Goal: Obtain resource: Obtain resource

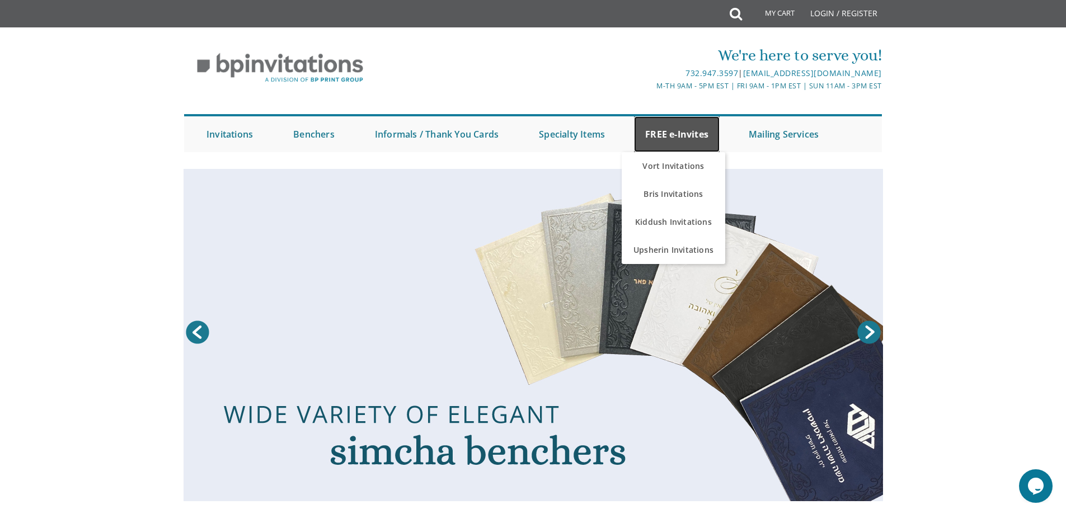
click at [693, 137] on link "FREE e-Invites" at bounding box center [677, 134] width 86 height 36
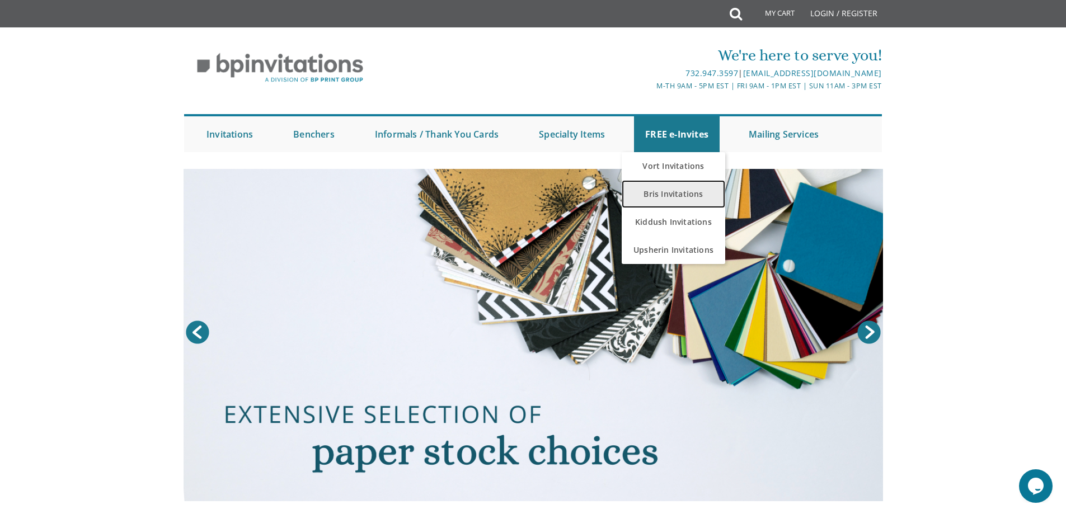
click at [678, 195] on link "Bris Invitations" at bounding box center [673, 194] width 103 height 28
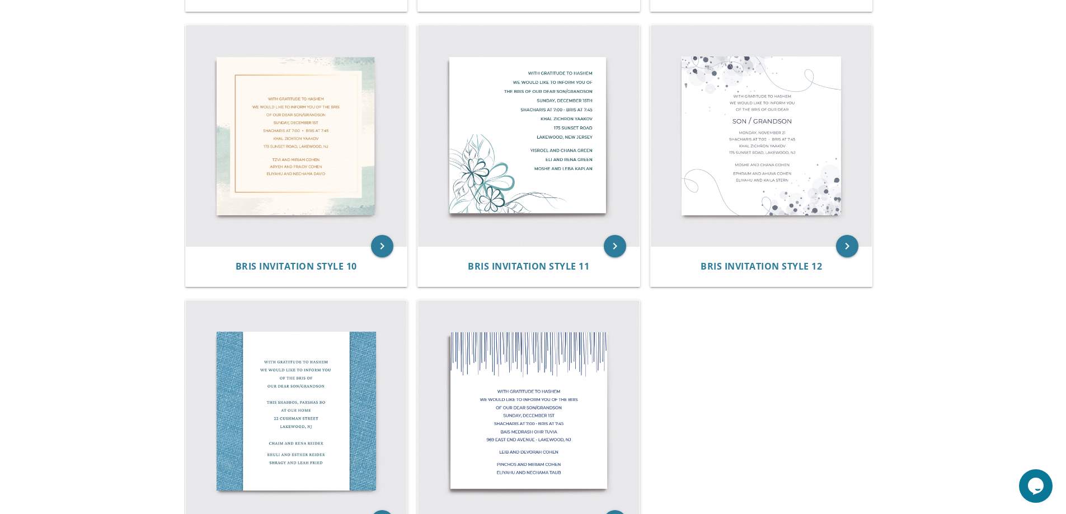
scroll to position [1063, 0]
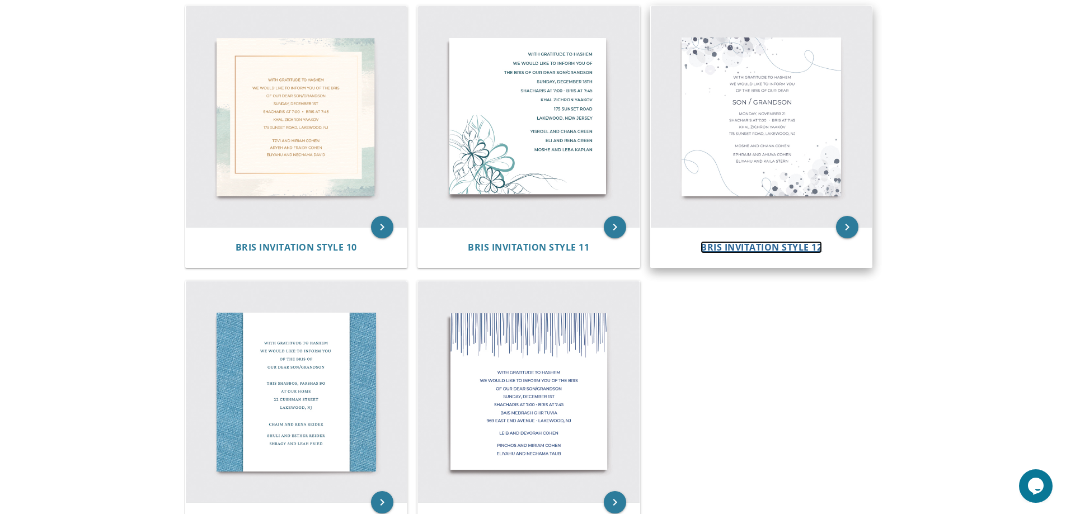
click at [763, 250] on span "Bris Invitation Style 12" at bounding box center [760, 247] width 121 height 12
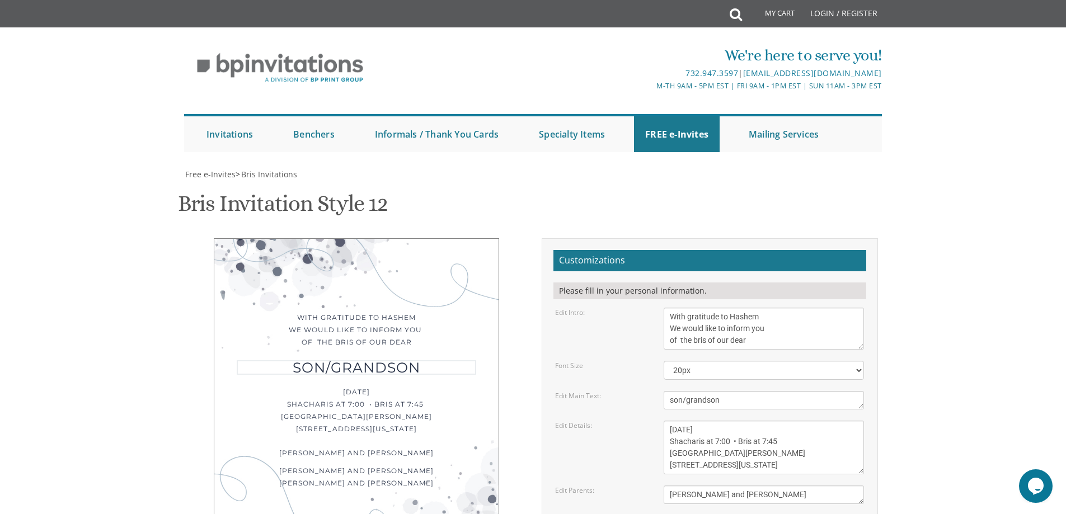
drag, startPoint x: 728, startPoint y: 400, endPoint x: 649, endPoint y: 403, distance: 79.5
click at [650, 403] on div "Edit Main Text: son/grandson" at bounding box center [710, 400] width 326 height 18
click at [675, 403] on textarea "son/grandson" at bounding box center [764, 400] width 200 height 18
type textarea "BRIS"
drag, startPoint x: 749, startPoint y: 341, endPoint x: 693, endPoint y: 351, distance: 56.3
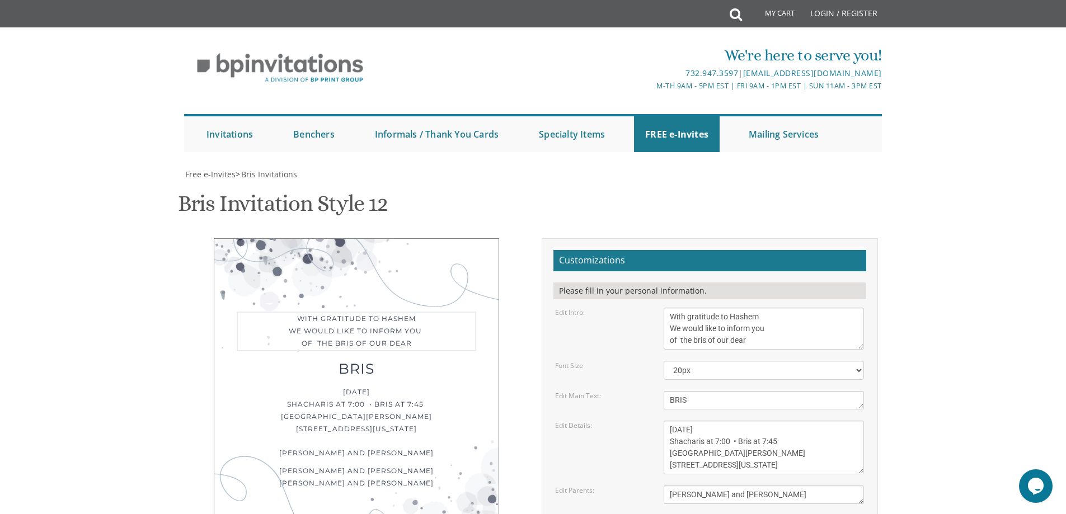
click at [693, 351] on form "Customizations Please fill in your personal information. Edit Intro: With grati…" at bounding box center [709, 447] width 313 height 394
type textarea "With gratitude to Hashem We would like to inform you of the"
drag, startPoint x: 768, startPoint y: 385, endPoint x: 655, endPoint y: 381, distance: 112.5
click at [655, 486] on div "Moshe and Chana Cohen" at bounding box center [763, 495] width 217 height 18
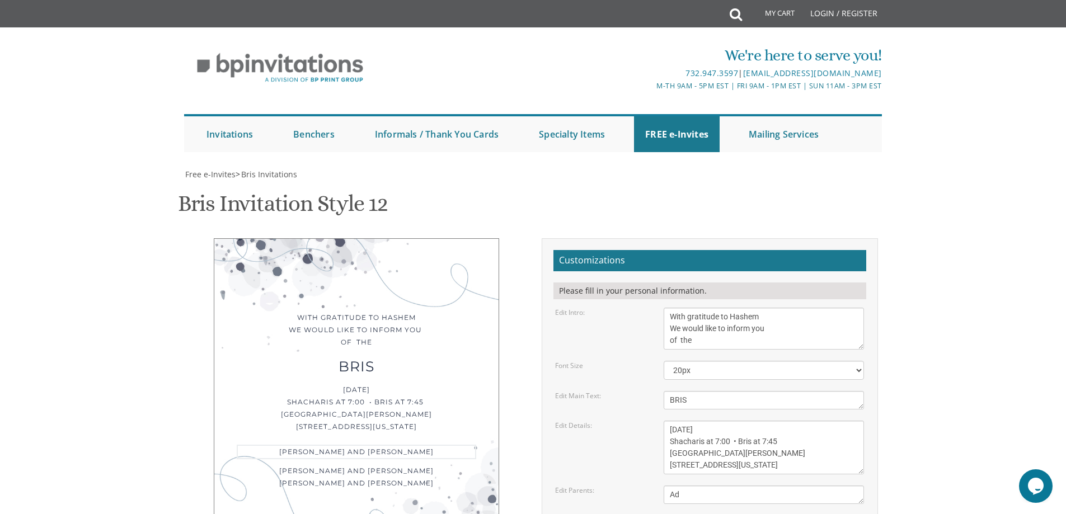
type textarea "A"
type textarea "Mendy and S'[PERSON_NAME]"
drag, startPoint x: 755, startPoint y: 426, endPoint x: 653, endPoint y: 410, distance: 103.1
type textarea "Yisroel and Adina Killian Lazer and Sara Nili Mendlowitz"
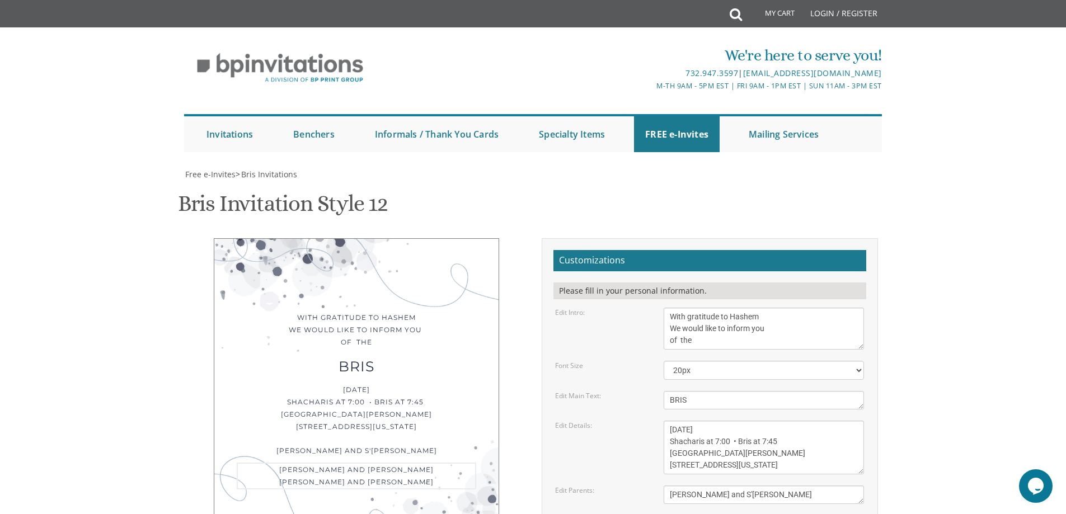
click at [823, 421] on textarea "Monday, November 21 Shacharis at 7:00 • Bris at 7:45 Khal Zichron Yaakov 175 Su…" at bounding box center [764, 448] width 200 height 54
type textarea "M"
click at [713, 421] on textarea "Monday, November 21 Shacharis at 7:00 • Bris at 7:45 Khal Zichron Yaakov 175 Su…" at bounding box center [764, 448] width 200 height 54
drag, startPoint x: 723, startPoint y: 353, endPoint x: 671, endPoint y: 358, distance: 52.3
click at [671, 421] on textarea "Monday, November 21 Shacharis at 7:00 • Bris at 7:45 Khal Zichron Yaakov 175 Su…" at bounding box center [764, 448] width 200 height 54
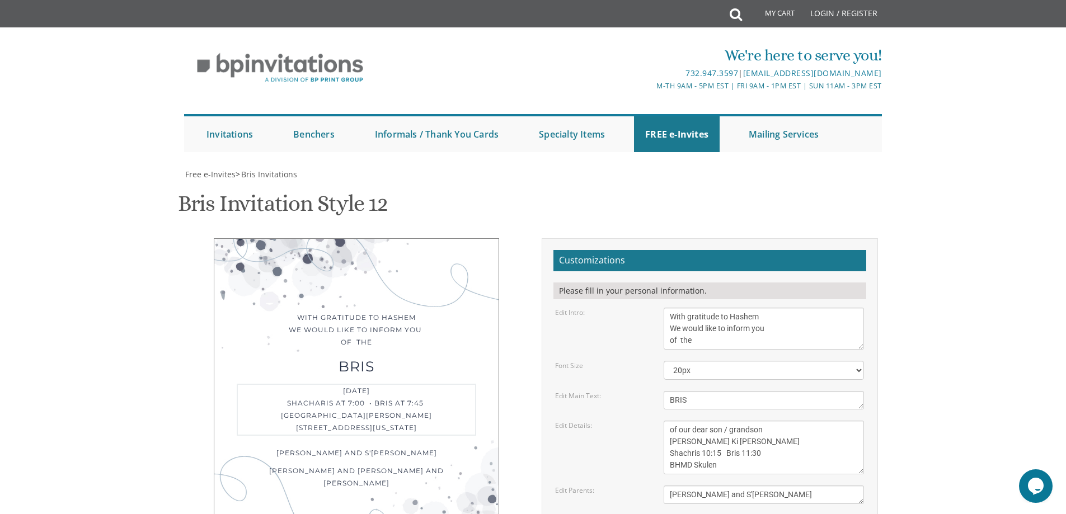
click at [686, 421] on textarea "Monday, November 21 Shacharis at 7:00 • Bris at 7:45 Khal Zichron Yaakov 175 Su…" at bounding box center [764, 448] width 200 height 54
click at [733, 421] on textarea "Monday, November 21 Shacharis at 7:00 • Bris at 7:45 Khal Zichron Yaakov 175 Su…" at bounding box center [764, 448] width 200 height 54
click at [674, 421] on textarea "Monday, November 21 Shacharis at 7:00 • Bris at 7:45 Khal Zichron Yaakov 175 Su…" at bounding box center [764, 448] width 200 height 54
click at [679, 421] on textarea "Monday, November 21 Shacharis at 7:00 • Bris at 7:45 Khal Zichron Yaakov 175 Su…" at bounding box center [764, 448] width 200 height 54
click at [691, 421] on textarea "Monday, November 21 Shacharis at 7:00 • Bris at 7:45 Khal Zichron Yaakov 175 Su…" at bounding box center [764, 448] width 200 height 54
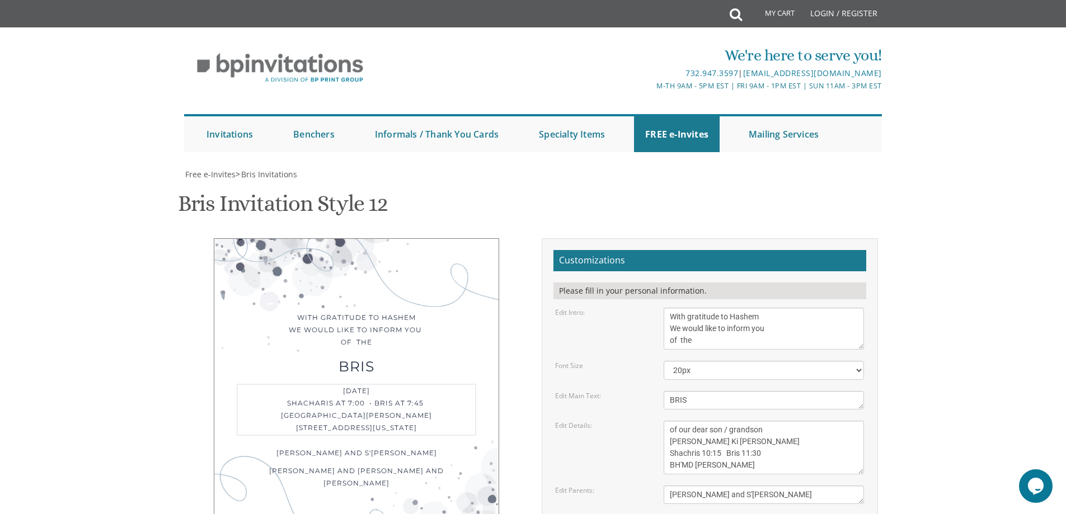
click at [732, 421] on textarea "Monday, November 21 Shacharis at 7:00 • Bris at 7:45 Khal Zichron Yaakov 175 Su…" at bounding box center [764, 448] width 200 height 54
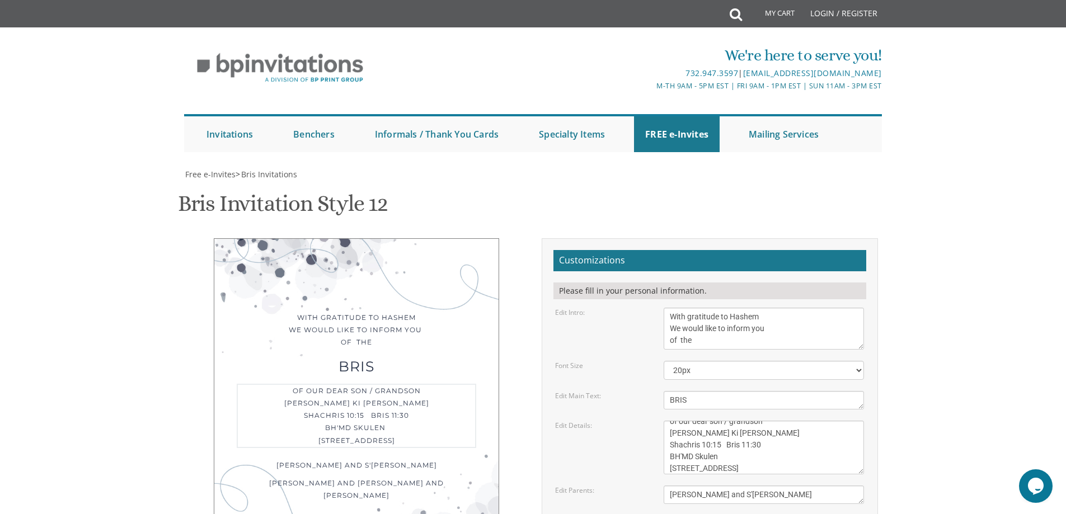
click at [699, 421] on textarea "Monday, November 21 Shacharis at 7:00 • Bris at 7:45 Khal Zichron Yaakov 175 Su…" at bounding box center [764, 448] width 200 height 54
drag, startPoint x: 693, startPoint y: 344, endPoint x: 671, endPoint y: 346, distance: 22.4
click at [671, 421] on textarea "Monday, November 21 Shacharis at 7:00 • Bris at 7:45 Khal Zichron Yaakov 175 Su…" at bounding box center [764, 448] width 200 height 54
type textarea "of our dear son / grandson Erev Shabbos Parshas Ki Savo Shachris 10:15 Bris 11:…"
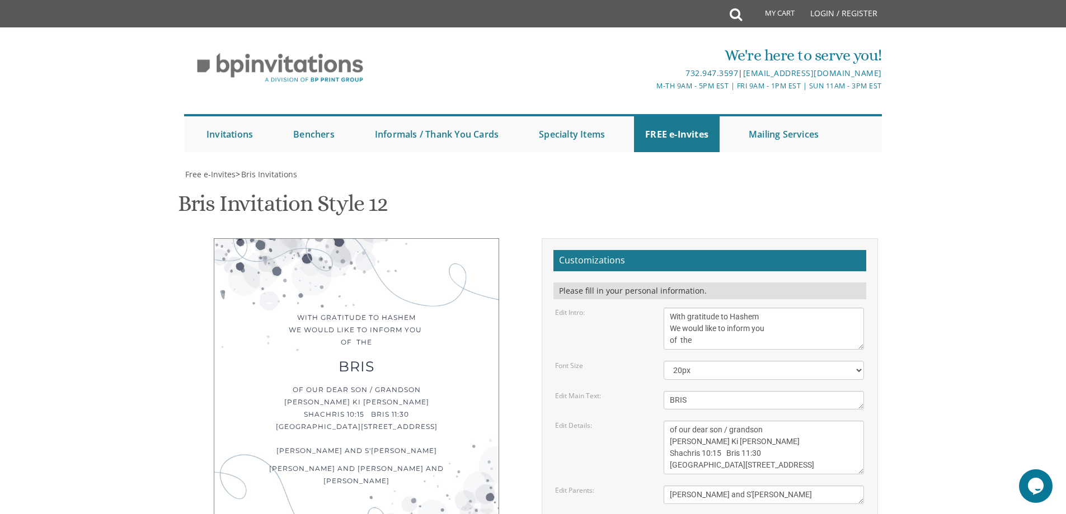
type input "[EMAIL_ADDRESS][DOMAIN_NAME]"
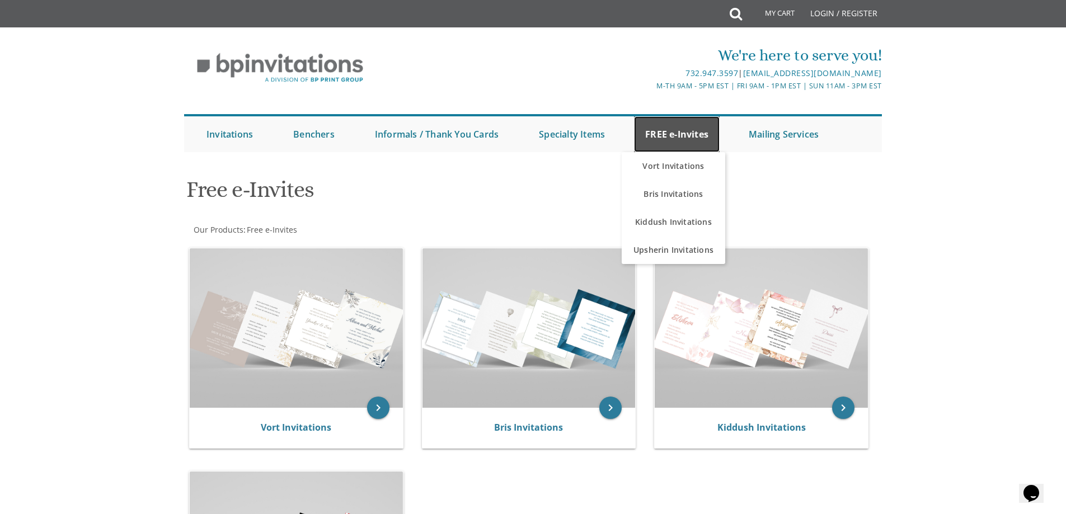
click at [707, 131] on link "FREE e-Invites" at bounding box center [677, 134] width 86 height 36
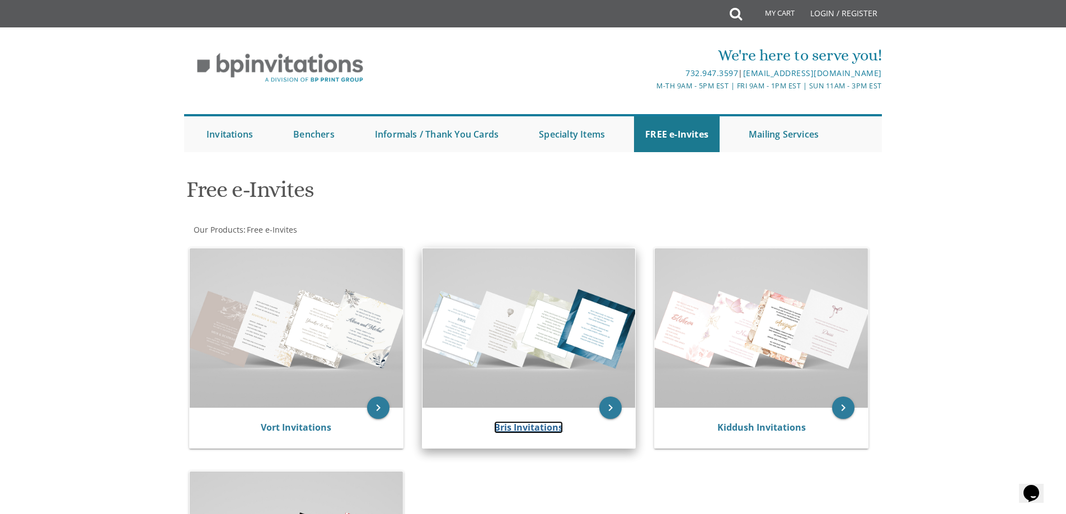
click at [534, 422] on link "Bris Invitations" at bounding box center [528, 427] width 69 height 12
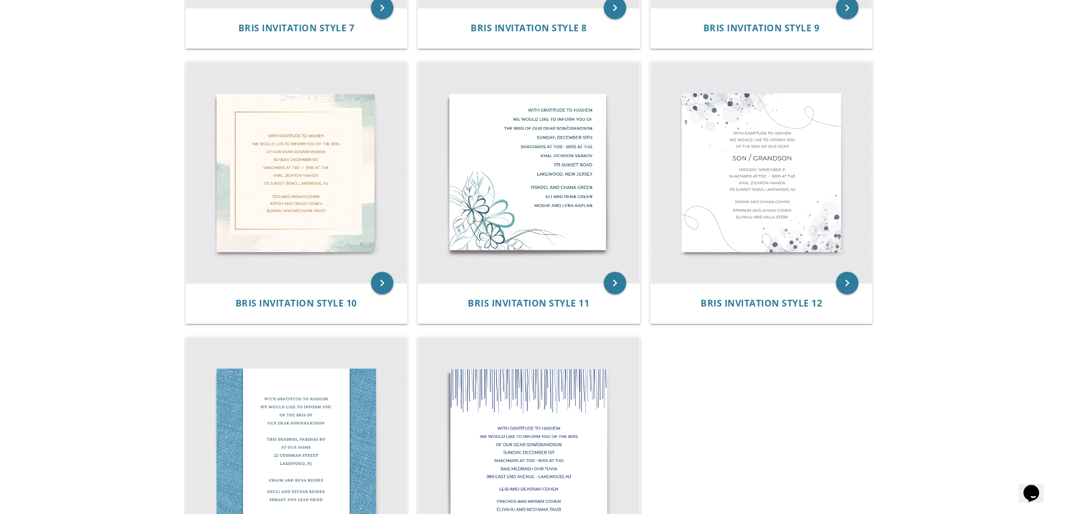
scroll to position [1175, 0]
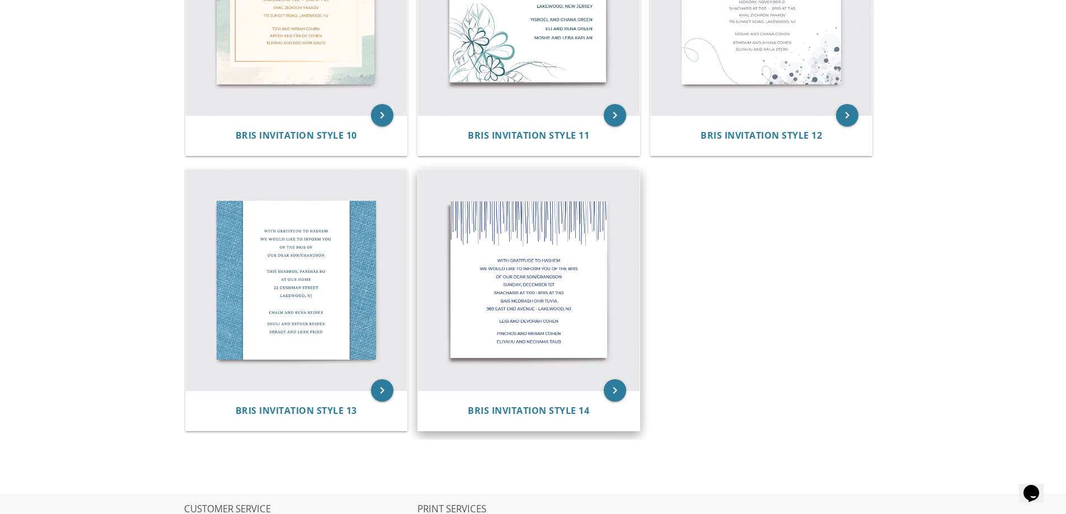
click at [560, 335] on img at bounding box center [529, 281] width 222 height 222
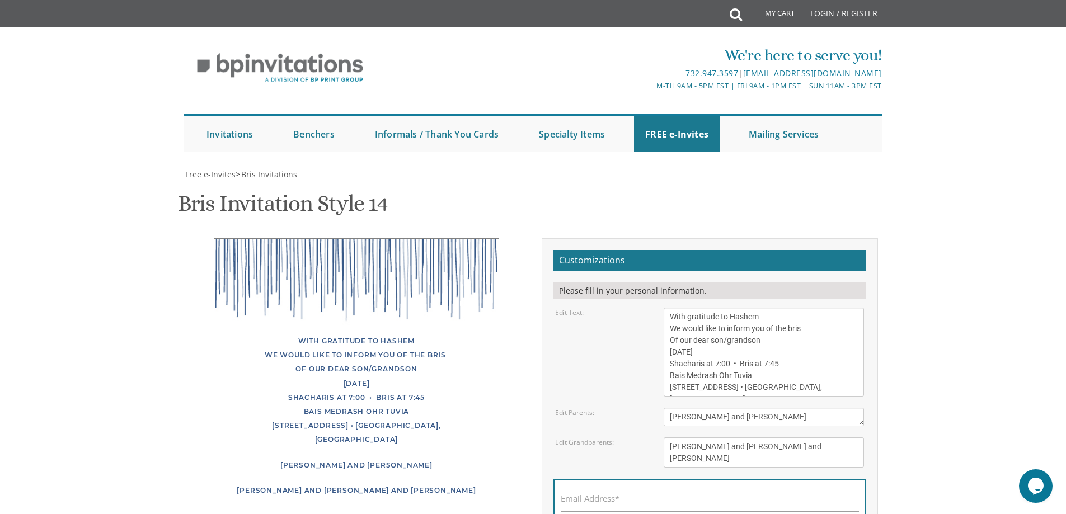
scroll to position [112, 0]
drag, startPoint x: 752, startPoint y: 218, endPoint x: 729, endPoint y: 217, distance: 23.0
click at [729, 308] on textarea "With gratitude to Hashem We would like to inform you of the bris Of our dear so…" at bounding box center [764, 352] width 200 height 89
drag, startPoint x: 801, startPoint y: 216, endPoint x: 787, endPoint y: 222, distance: 14.8
click at [787, 308] on textarea "With gratitude to Hashem We would like to inform you of the bris Of our dear so…" at bounding box center [764, 352] width 200 height 89
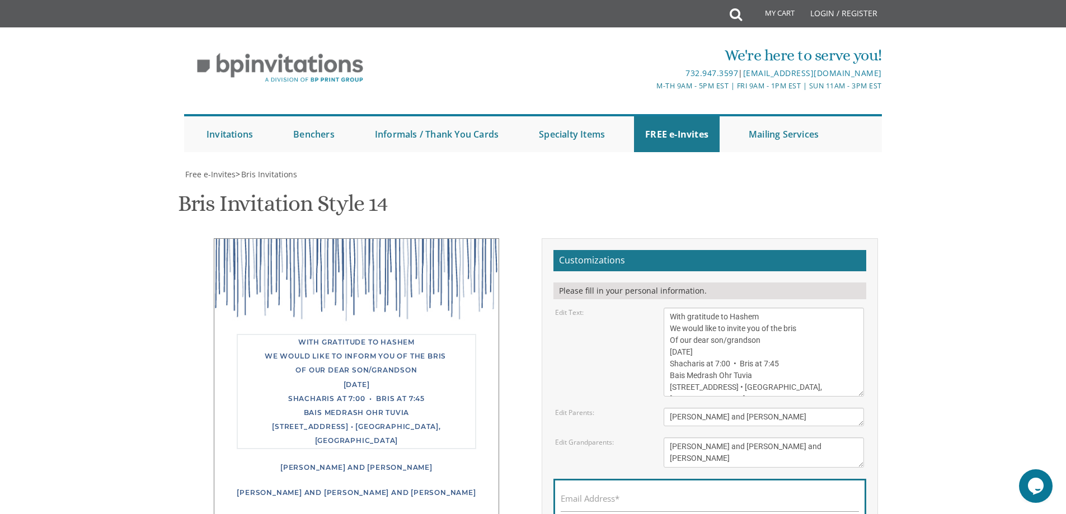
type textarea "With gratitude to Hashem We would like to invite you of the bris Of our dear so…"
drag, startPoint x: 770, startPoint y: 308, endPoint x: 657, endPoint y: 326, distance: 114.4
click at [657, 325] on form "Customizations Please fill in your personal information. Edit Text: Edit Parent…" at bounding box center [709, 408] width 313 height 317
type textarea "Mendy and S'[PERSON_NAME]"
drag, startPoint x: 777, startPoint y: 345, endPoint x: 655, endPoint y: 329, distance: 123.6
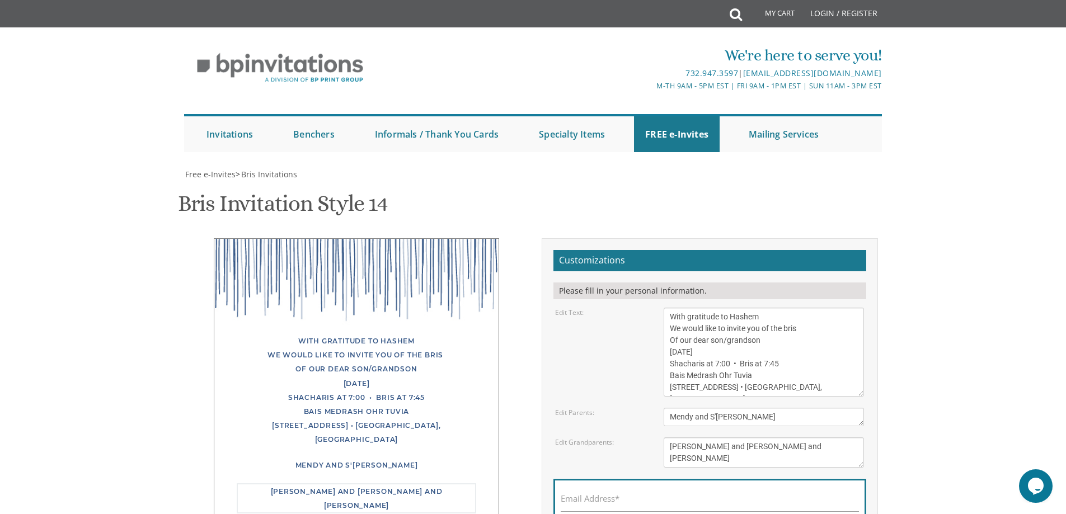
click at [654, 437] on div "Edit Grandparents: [PERSON_NAME] and [PERSON_NAME] [PERSON_NAME] and [PERSON_NA…" at bounding box center [710, 452] width 326 height 30
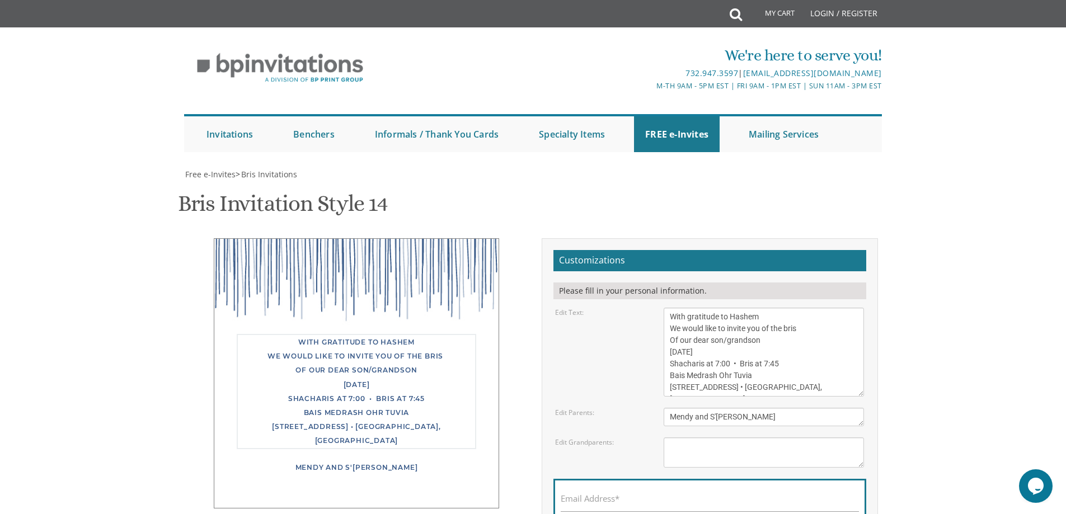
drag, startPoint x: 803, startPoint y: 276, endPoint x: 663, endPoint y: 195, distance: 161.4
click at [663, 250] on form "Customizations Please fill in your personal information. Edit Text: Edit Parent…" at bounding box center [709, 408] width 313 height 317
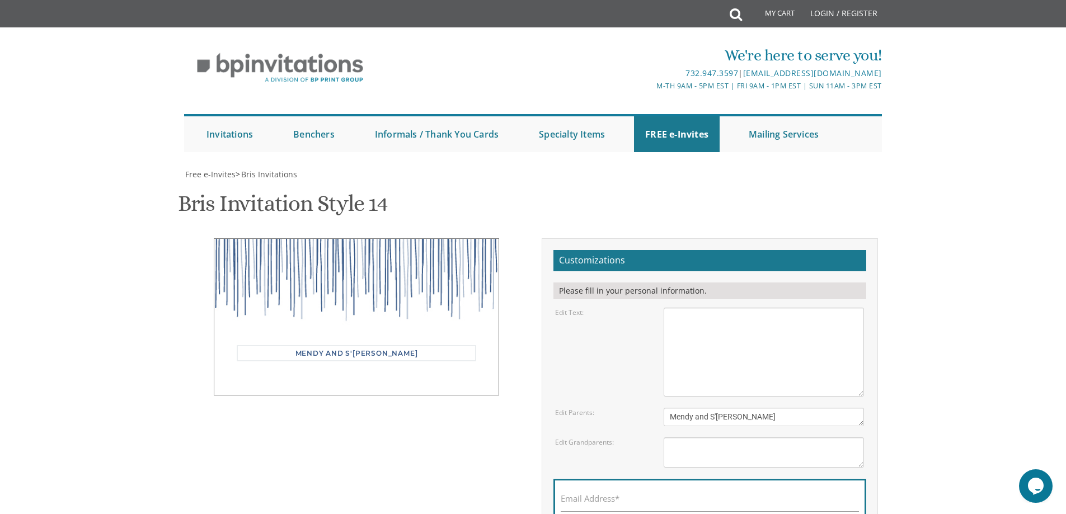
click at [696, 308] on textarea "With gratitude to Hashem We would like to inform you of the bris Of our dear so…" at bounding box center [764, 352] width 200 height 89
click at [671, 308] on textarea "With gratitude to Hashem We would like to inform you of the bris Of our dear so…" at bounding box center [764, 352] width 200 height 89
click at [717, 308] on textarea "With gratitude to Hashem We would like to inform you of the bris Of our dear so…" at bounding box center [764, 352] width 200 height 89
click at [745, 308] on textarea "With gratitude to Hashem We would like to inform you of the bris Of our dear so…" at bounding box center [764, 352] width 200 height 89
click at [733, 308] on textarea "With gratitude to Hashem We would like to inform you of the bris Of our dear so…" at bounding box center [764, 352] width 200 height 89
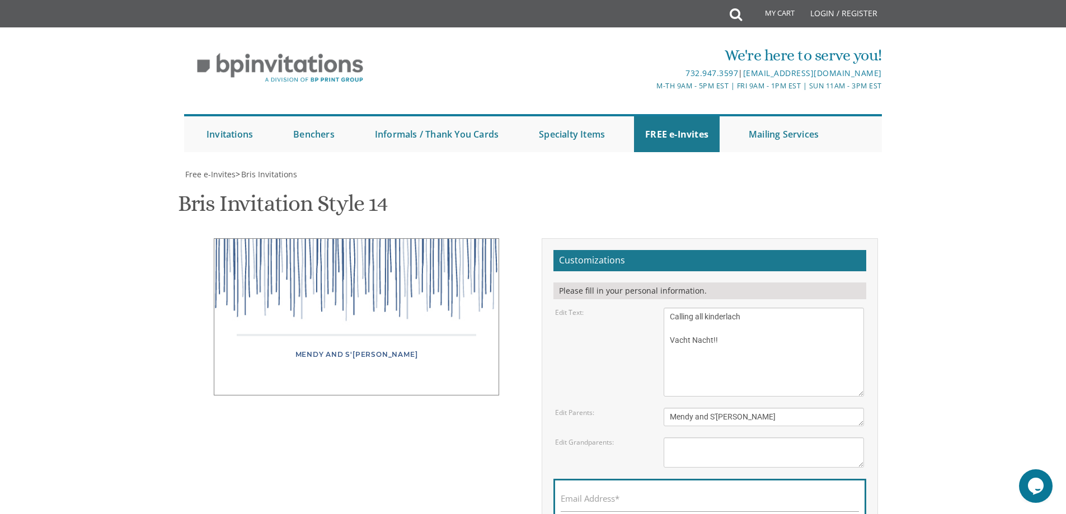
click at [726, 308] on textarea "With gratitude to Hashem We would like to inform you of the bris Of our dear so…" at bounding box center [764, 352] width 200 height 89
click at [714, 308] on textarea "With gratitude to Hashem We would like to inform you of the bris Of our dear so…" at bounding box center [764, 352] width 200 height 89
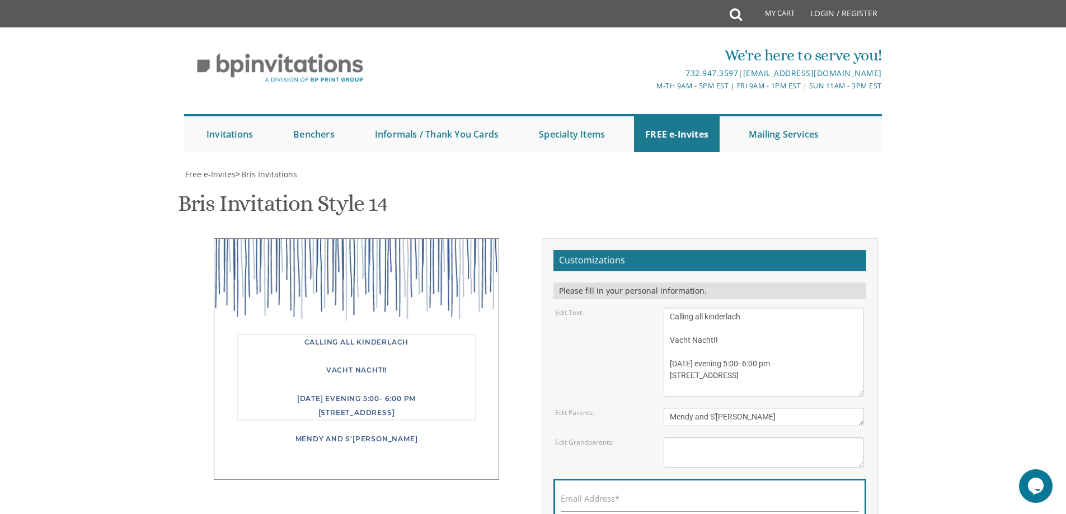
drag, startPoint x: 709, startPoint y: 229, endPoint x: 717, endPoint y: 225, distance: 8.0
click at [711, 308] on textarea "With gratitude to Hashem We would like to inform you of the bris Of our dear so…" at bounding box center [764, 352] width 200 height 89
click at [721, 308] on textarea "With gratitude to Hashem We would like to inform you of the bris Of our dear so…" at bounding box center [764, 352] width 200 height 89
click at [707, 308] on textarea "With gratitude to Hashem We would like to inform you of the bris Of our dear so…" at bounding box center [764, 352] width 200 height 89
click at [741, 308] on textarea "With gratitude to Hashem We would like to inform you of the bris Of our dear so…" at bounding box center [764, 352] width 200 height 89
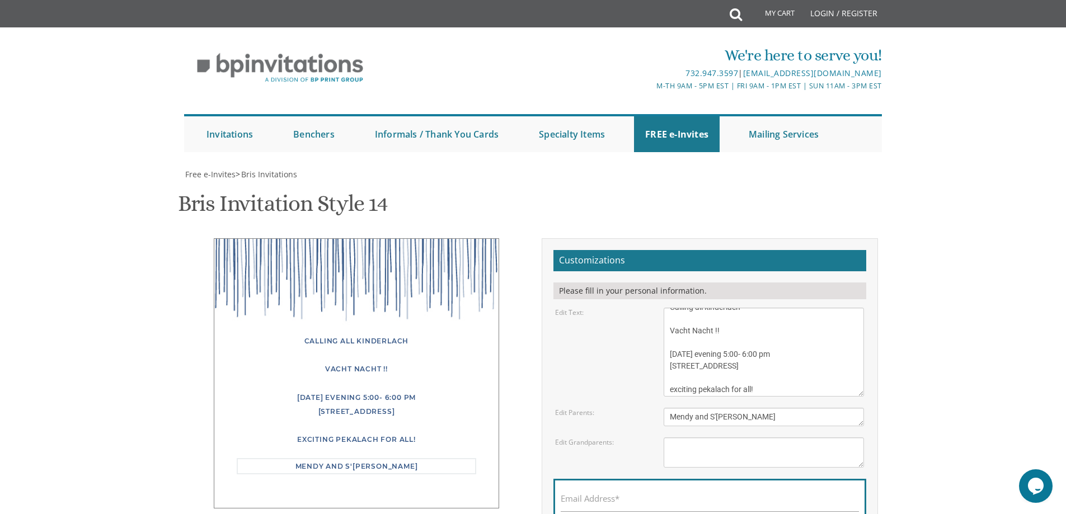
scroll to position [0, 0]
click at [759, 308] on textarea "With gratitude to Hashem We would like to inform you of the bris Of our dear so…" at bounding box center [764, 352] width 200 height 89
click at [731, 308] on textarea "With gratitude to Hashem We would like to inform you of the bris Of our dear so…" at bounding box center [764, 352] width 200 height 89
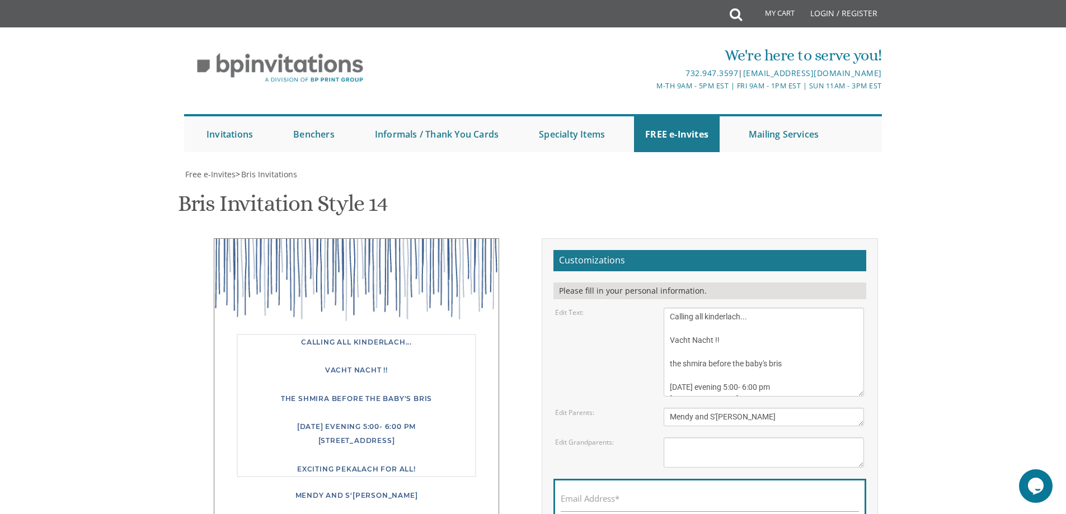
click at [802, 308] on textarea "With gratitude to Hashem We would like to inform you of the bris Of our dear so…" at bounding box center [764, 352] width 200 height 89
click at [767, 308] on textarea "With gratitude to Hashem We would like to inform you of the bris Of our dear so…" at bounding box center [764, 352] width 200 height 89
click at [762, 308] on textarea "With gratitude to Hashem We would like to inform you of the bris Of our dear so…" at bounding box center [764, 352] width 200 height 89
type textarea "Calling all kinderlach... Vacht Nacht !! come join us [DATE] evening 5:00- 6:00…"
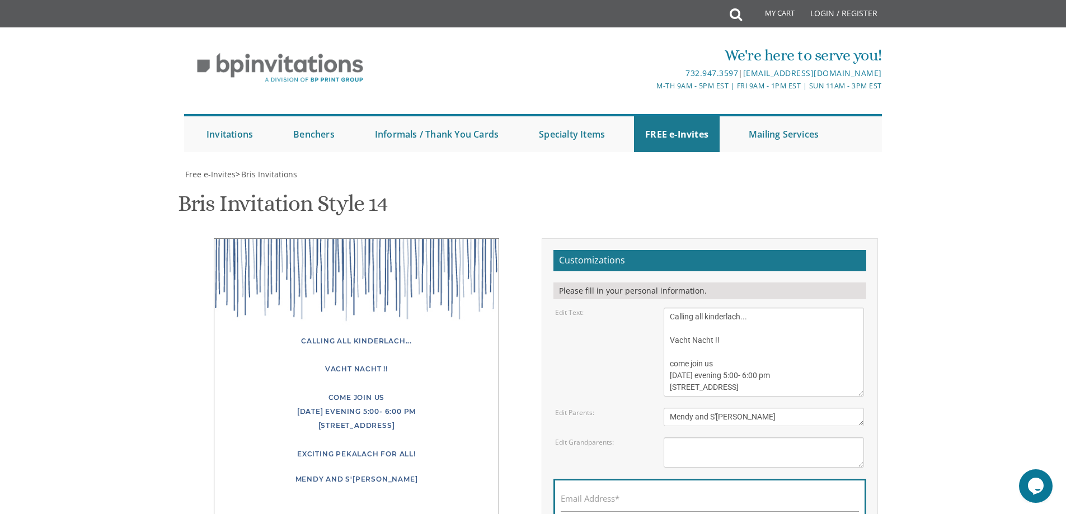
click at [618, 479] on div "Email Address*" at bounding box center [709, 501] width 313 height 45
click at [616, 493] on label "Email Address*" at bounding box center [590, 499] width 59 height 12
click at [616, 498] on input "Email Address*" at bounding box center [710, 505] width 298 height 14
type input "[EMAIL_ADDRESS][DOMAIN_NAME]"
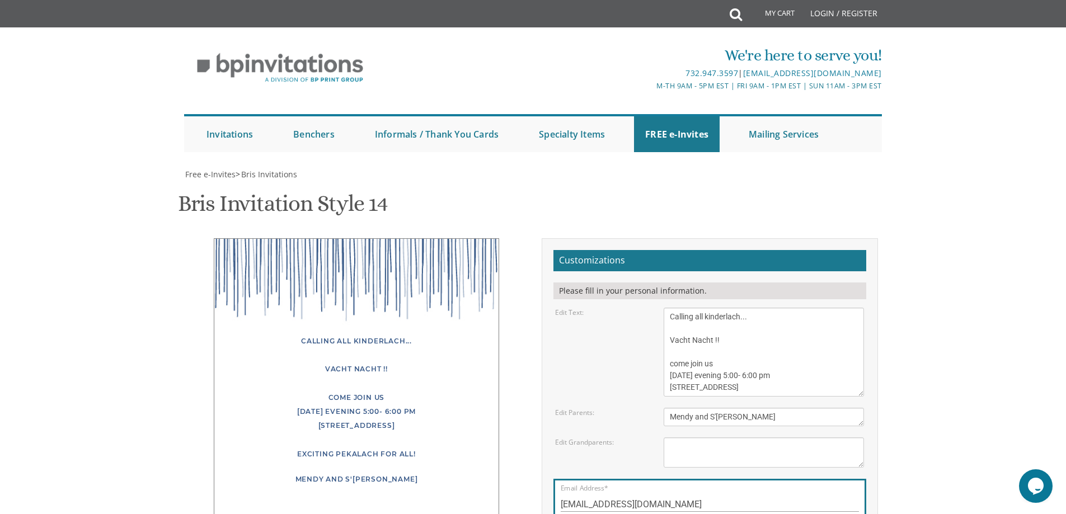
click at [707, 308] on textarea "With gratitude to Hashem We would like to inform you of the bris Of our dear so…" at bounding box center [764, 352] width 200 height 89
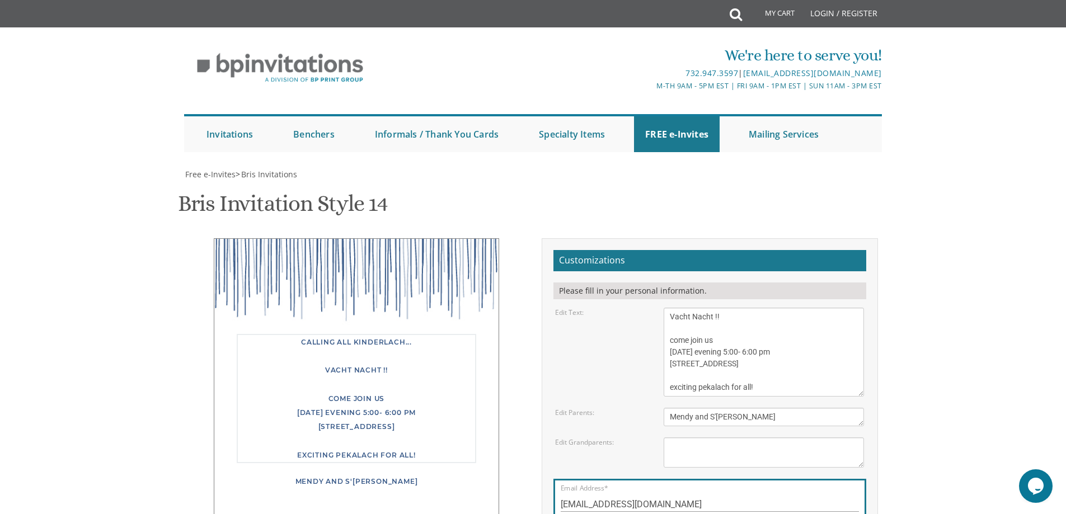
scroll to position [35, 0]
type textarea "Calling all kinderlach... Vacht Nacht !! come join us [DATE] evening 5:00- 6:00…"
drag, startPoint x: 672, startPoint y: 382, endPoint x: 487, endPoint y: 216, distance: 248.4
